Goal: Information Seeking & Learning: Find specific page/section

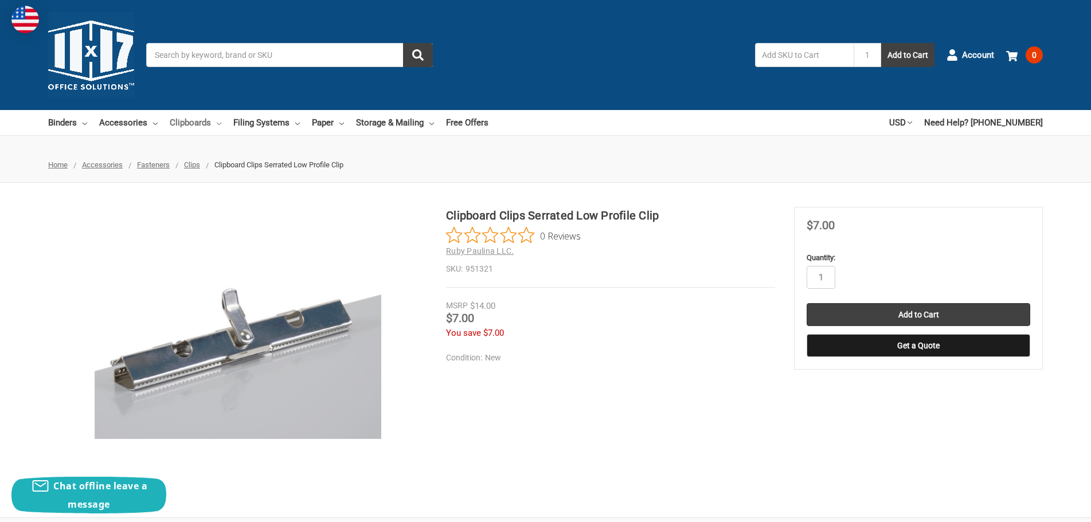
click at [210, 123] on link "Clipboards" at bounding box center [196, 122] width 52 height 25
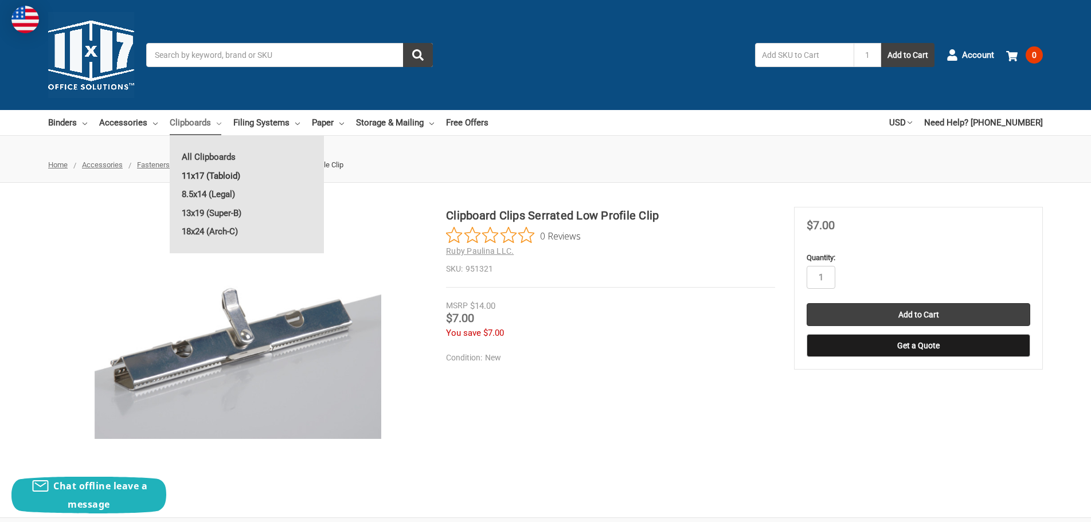
click at [207, 177] on link "11x17 (Tabloid)" at bounding box center [247, 176] width 154 height 18
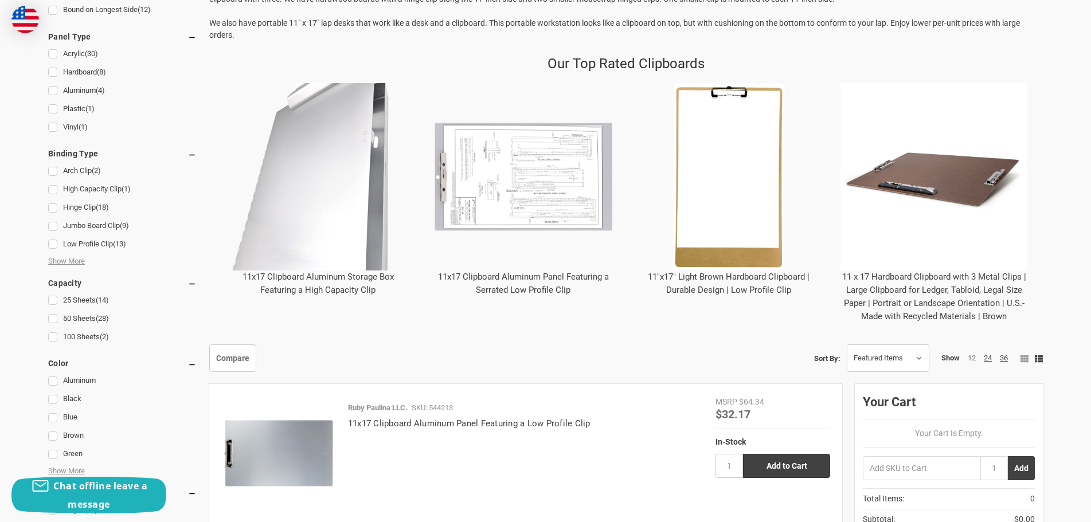
scroll to position [458, 0]
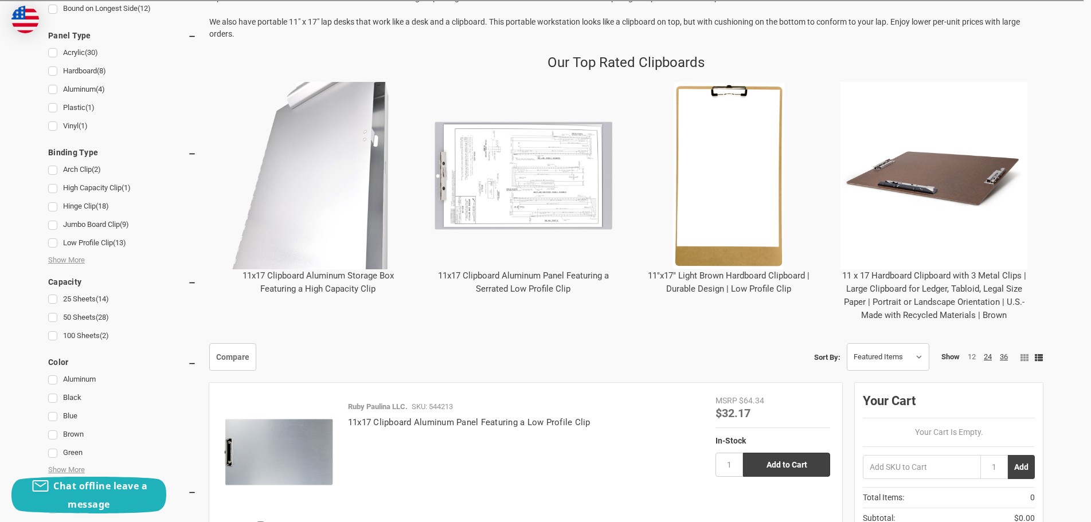
click at [535, 289] on link "11x17 Clipboard Aluminum Panel Featuring a Serrated Low Profile Clip" at bounding box center [523, 281] width 171 height 23
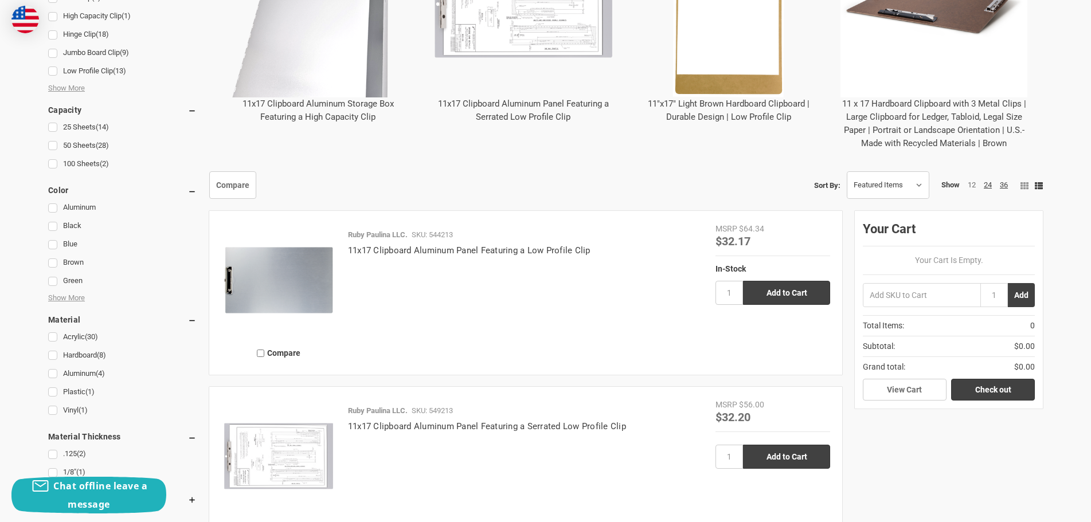
scroll to position [860, 0]
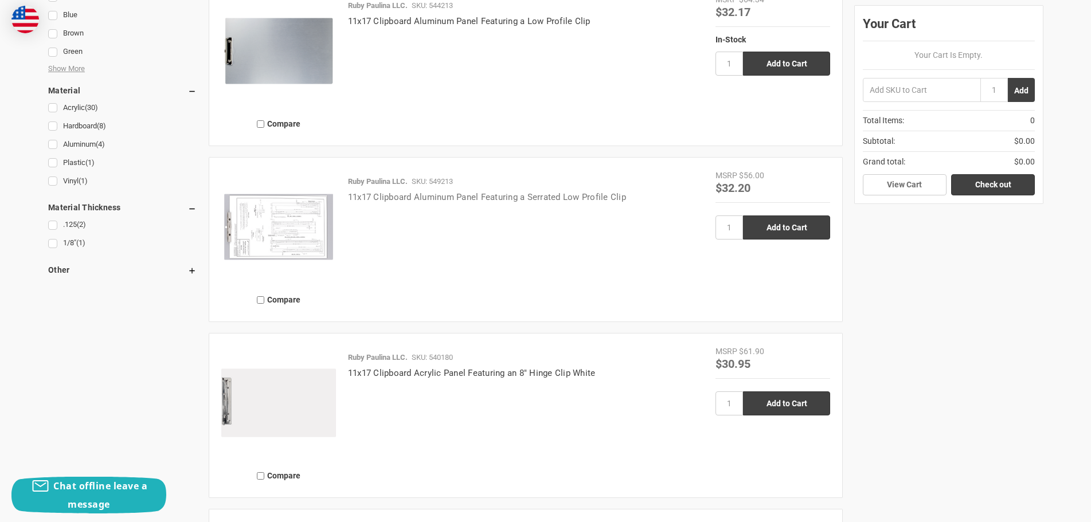
click at [516, 198] on link "11x17 Clipboard Aluminum Panel Featuring a Serrated Low Profile Clip" at bounding box center [487, 197] width 278 height 10
